Goal: Information Seeking & Learning: Learn about a topic

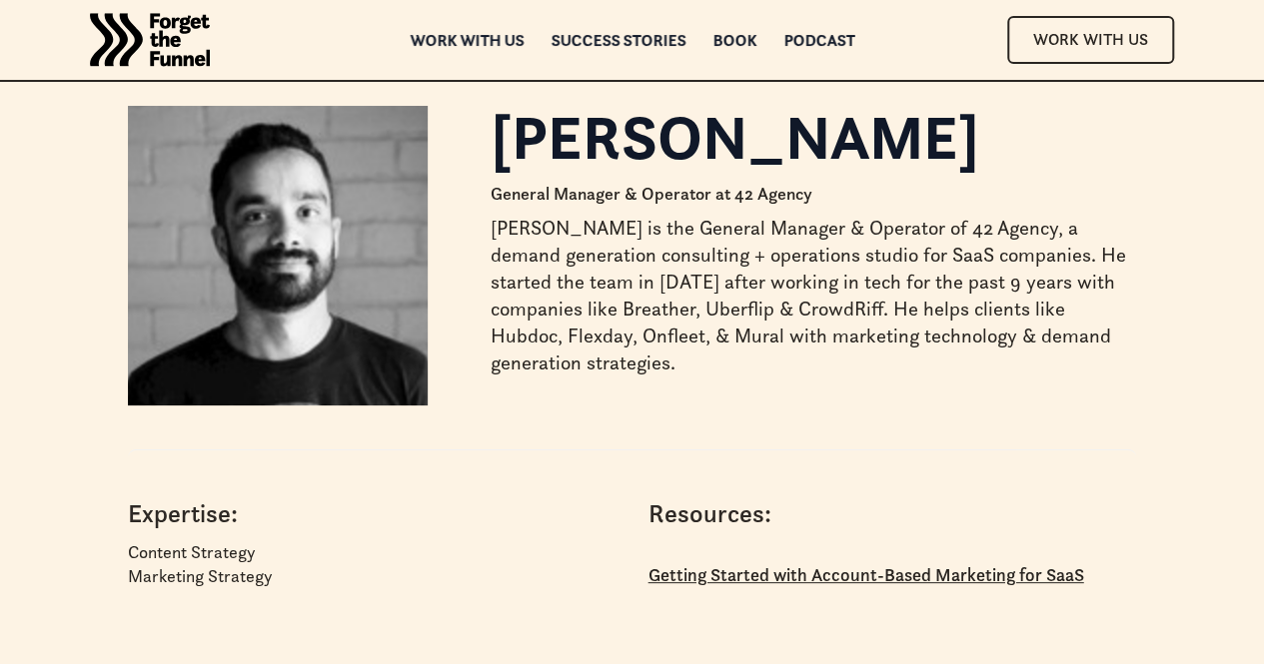
click at [166, 31] on img "home" at bounding box center [150, 40] width 120 height 80
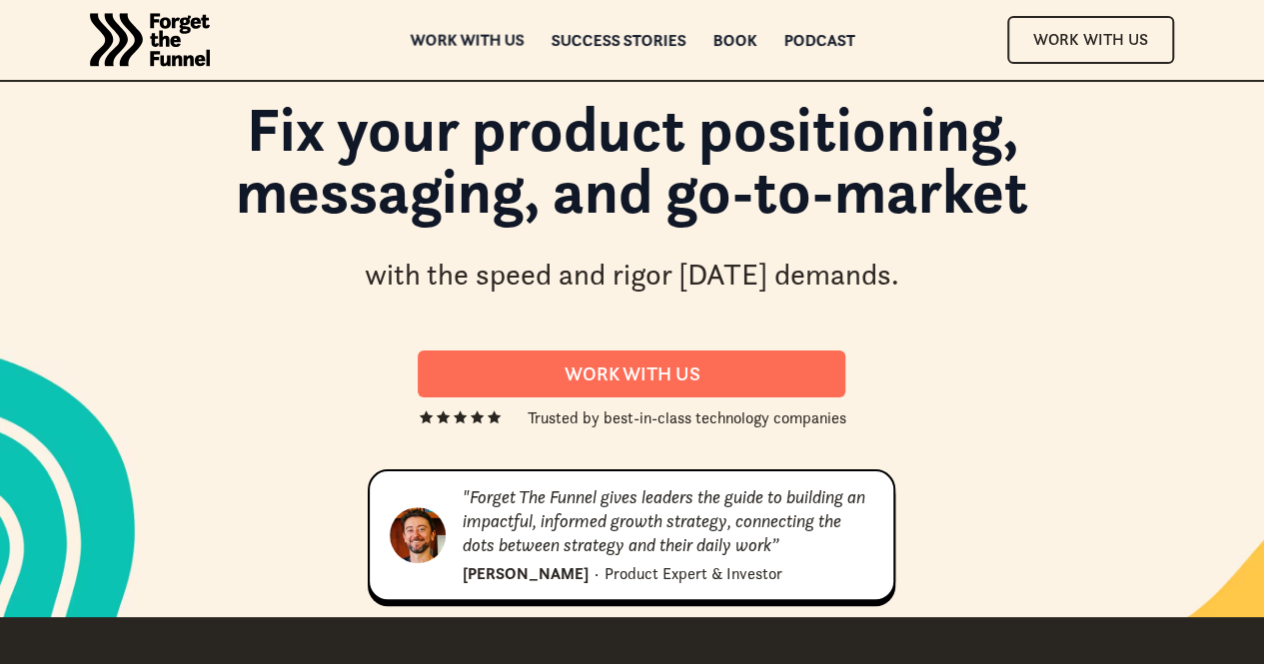
click at [476, 41] on div "Work with us" at bounding box center [467, 40] width 114 height 14
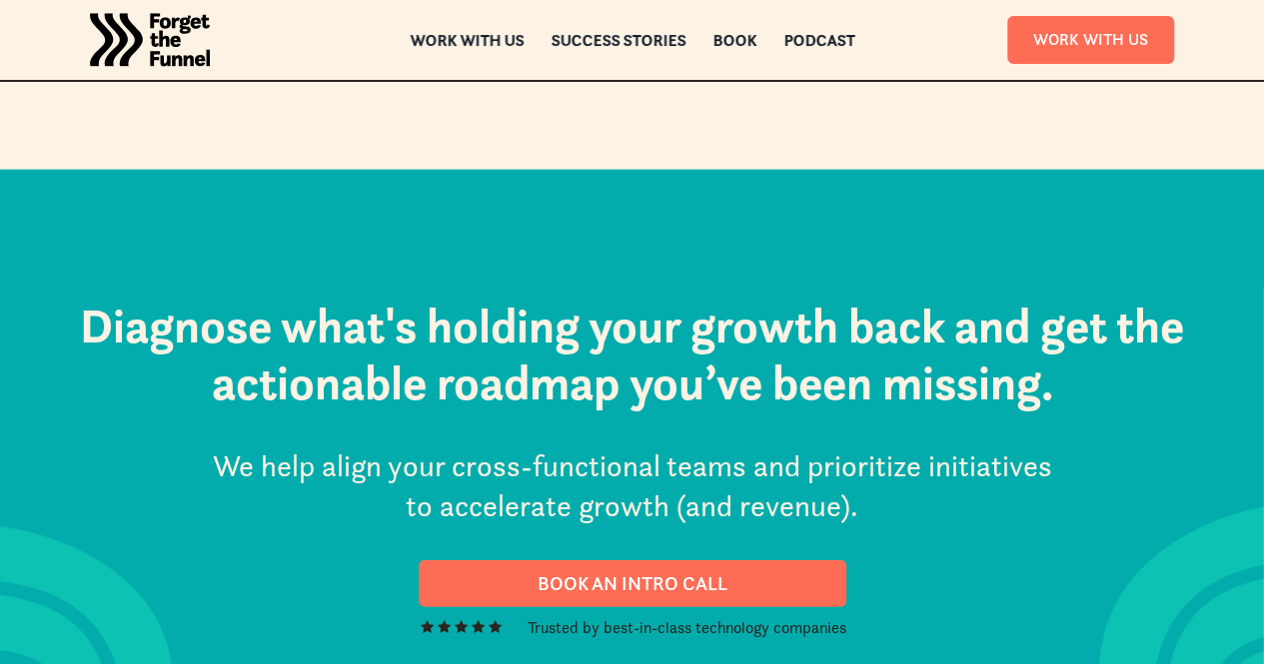
scroll to position [9811, 0]
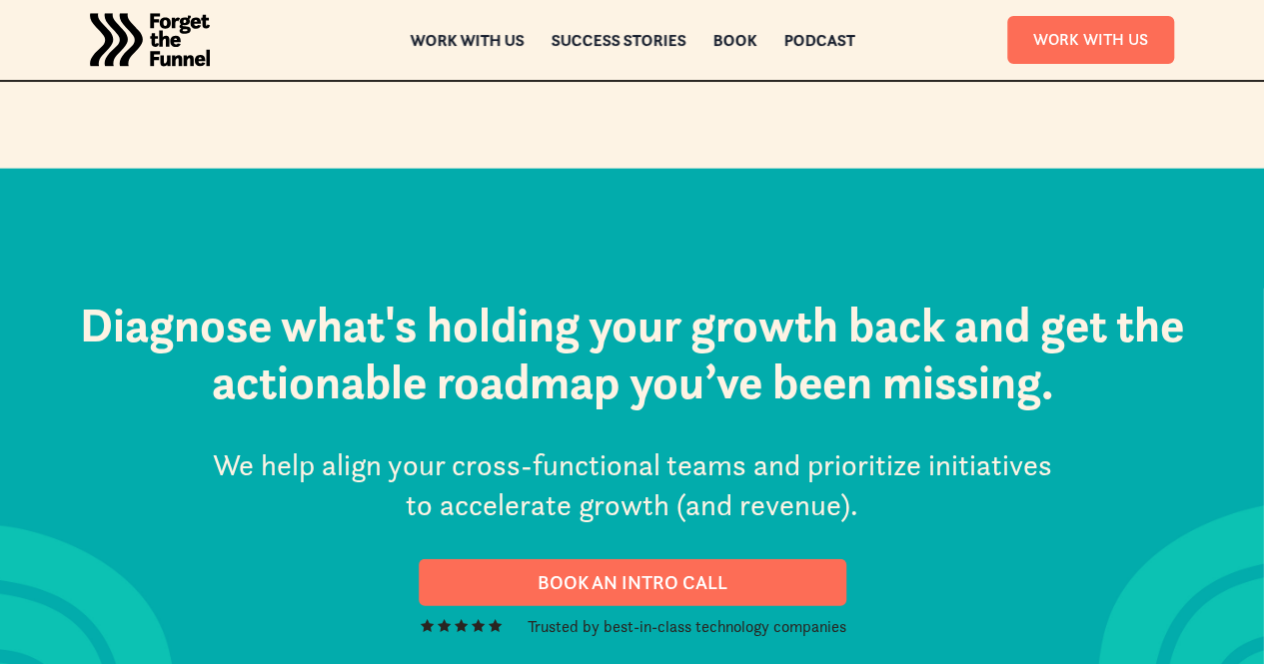
click at [657, 55] on icon "Next slide" at bounding box center [660, 49] width 12 height 12
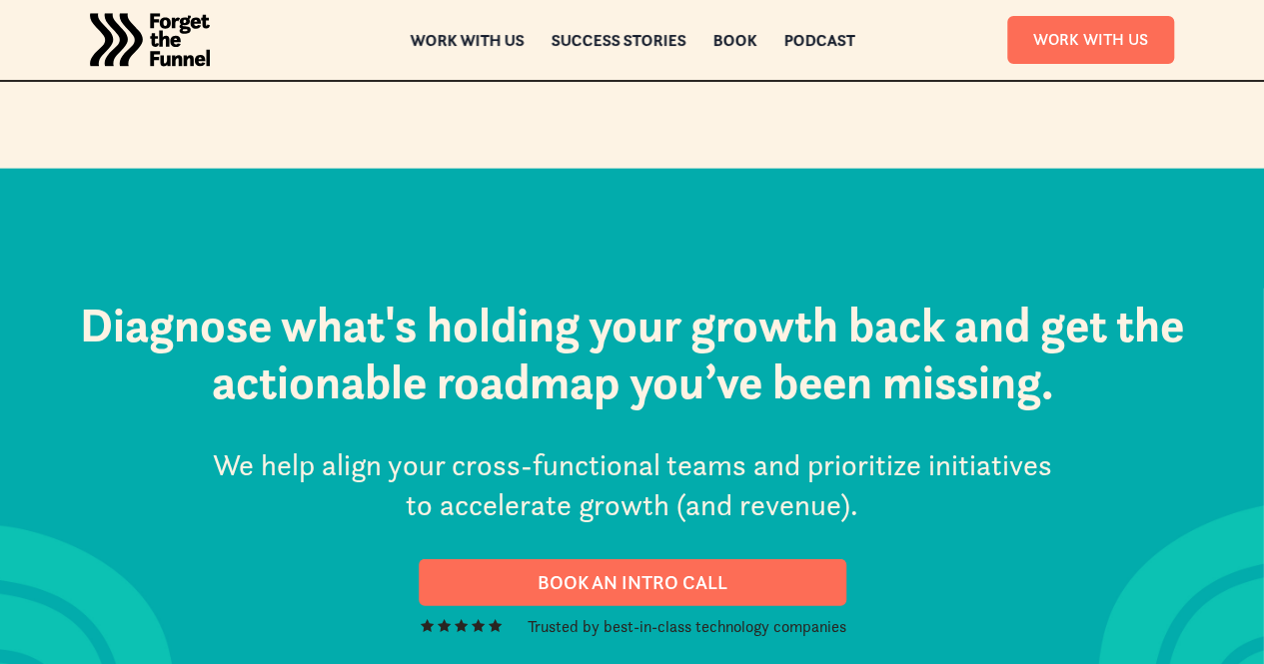
click at [657, 55] on icon "Next slide" at bounding box center [660, 49] width 12 height 12
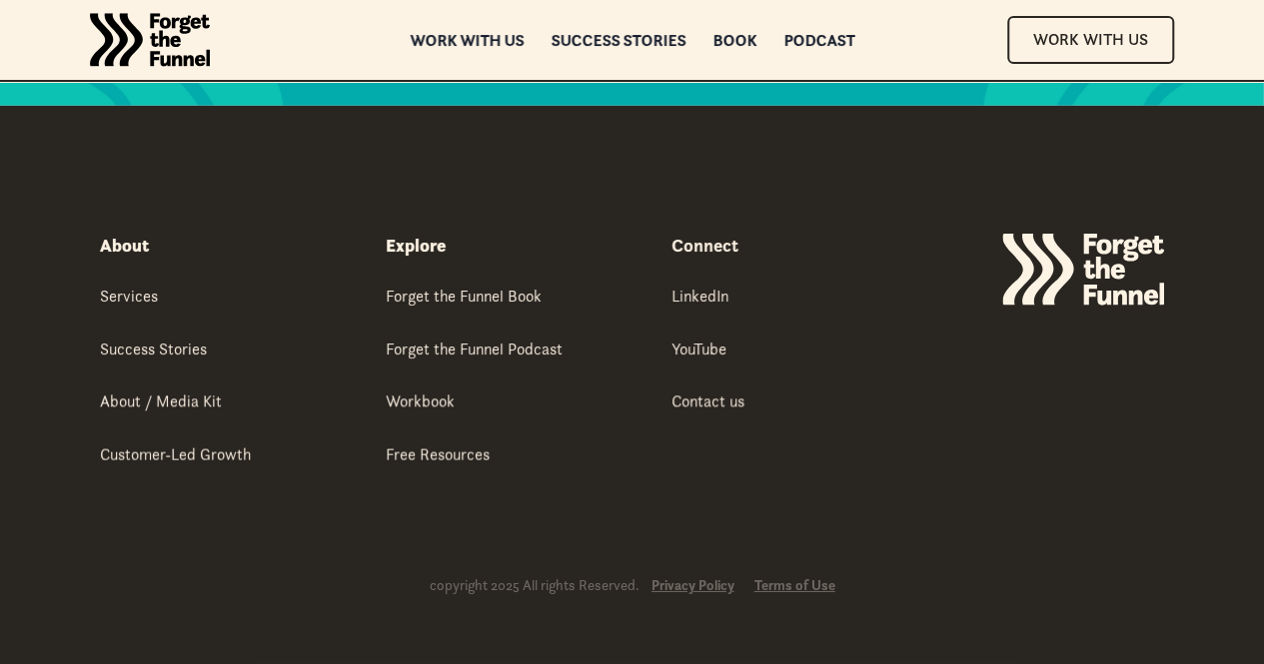
scroll to position [11241, 0]
click at [119, 404] on div "About / Media Kit" at bounding box center [161, 401] width 122 height 22
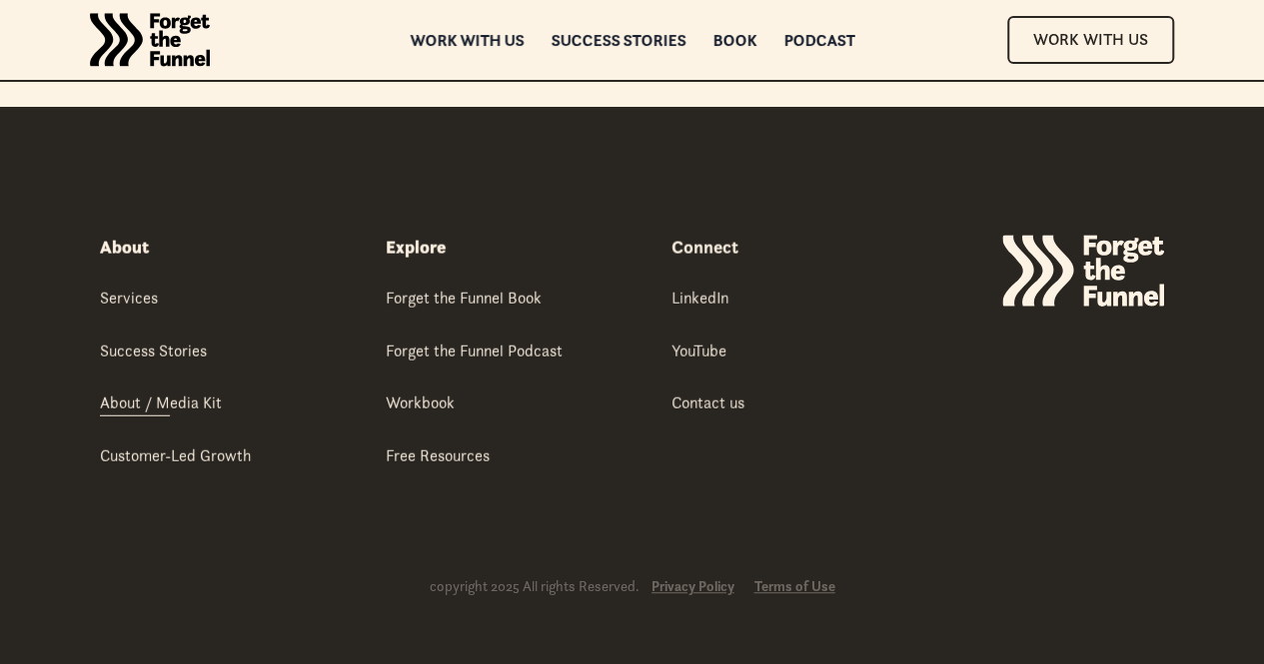
scroll to position [7883, 0]
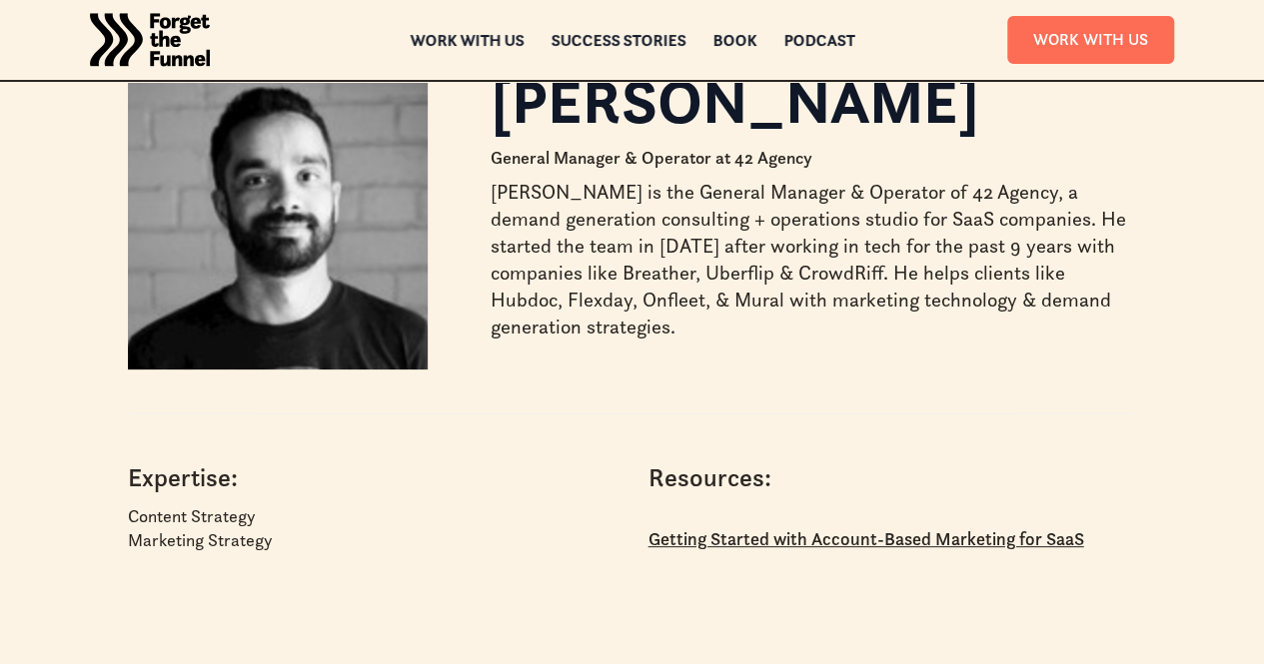
scroll to position [26, 0]
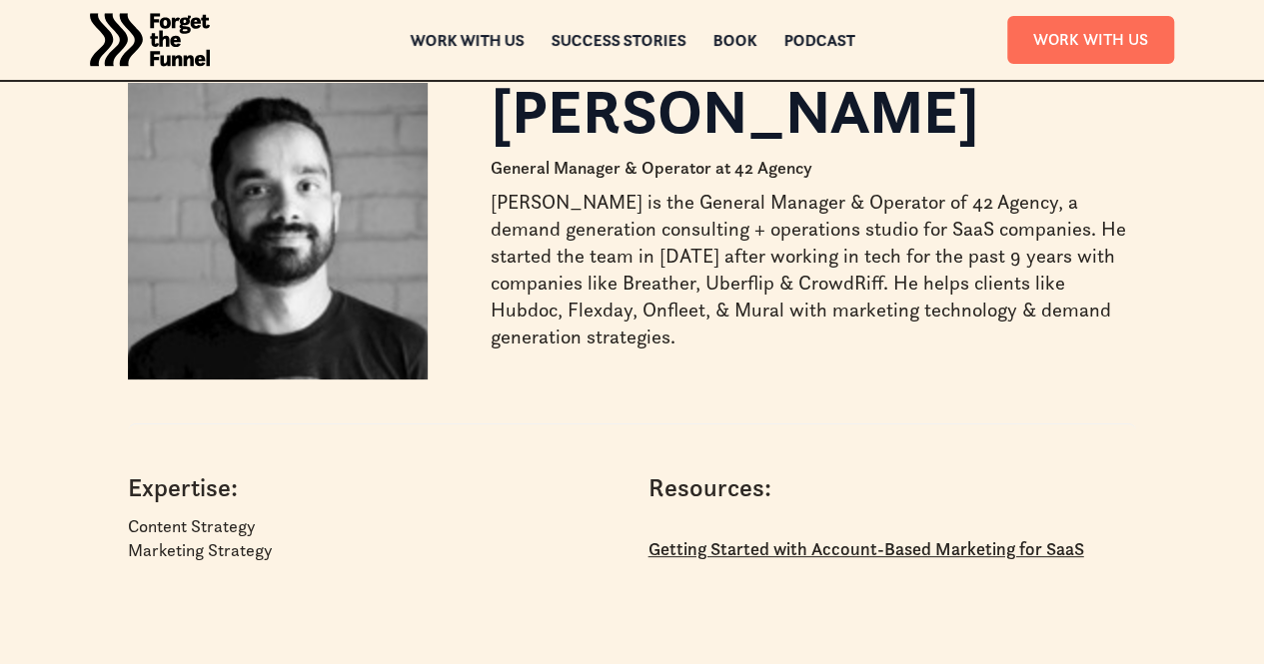
click at [802, 545] on p "Getting Started with Account-Based Marketing for SaaS" at bounding box center [865, 549] width 435 height 32
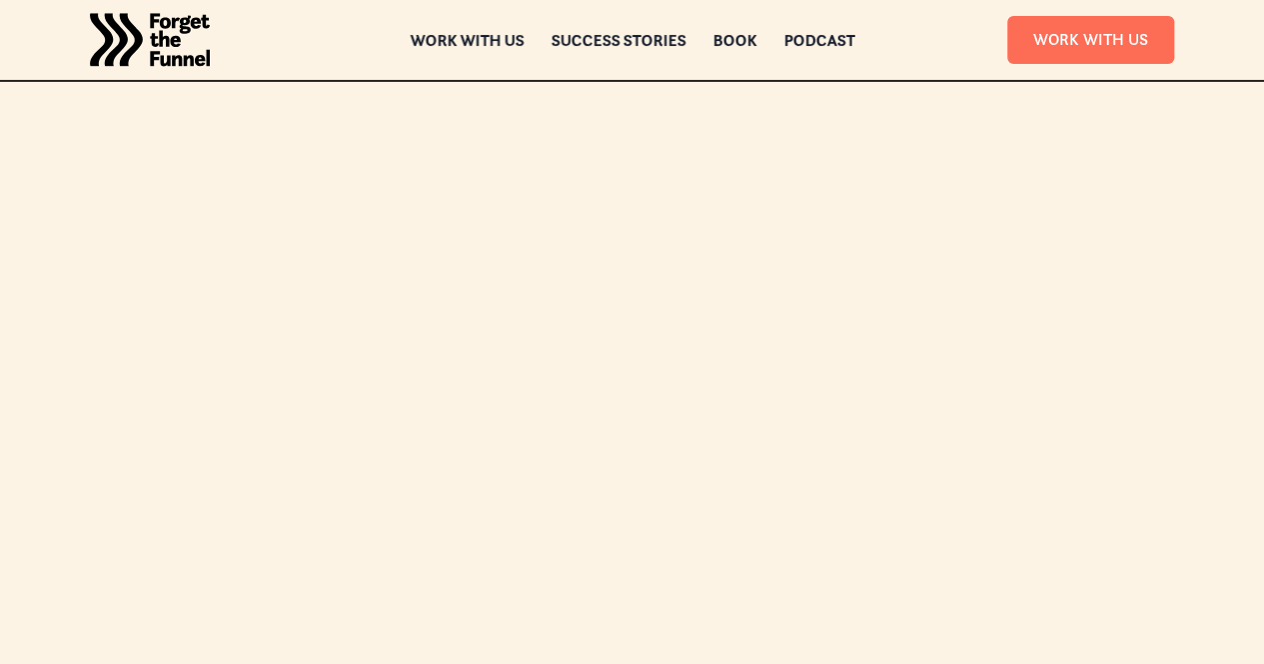
scroll to position [397, 0]
